Goal: Navigation & Orientation: Go to known website

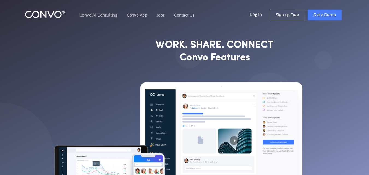
click at [256, 13] on link "Log In" at bounding box center [260, 14] width 20 height 9
